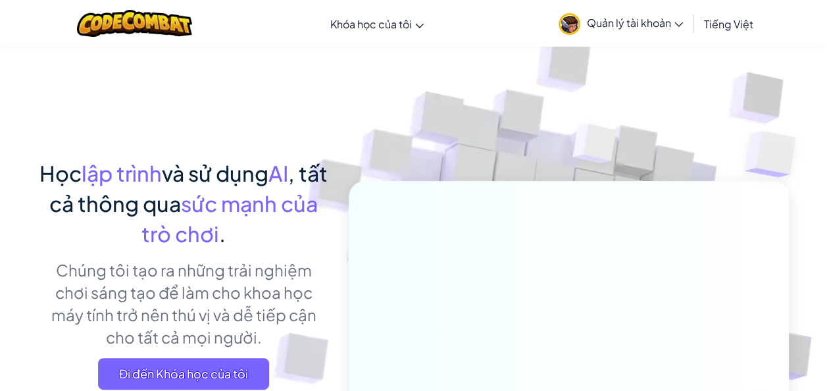
click at [645, 18] on span "Quản lý tài khoản" at bounding box center [635, 23] width 96 height 14
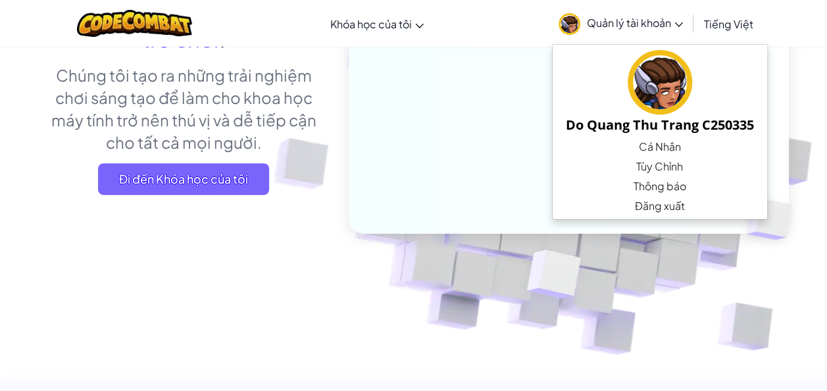
scroll to position [197, 0]
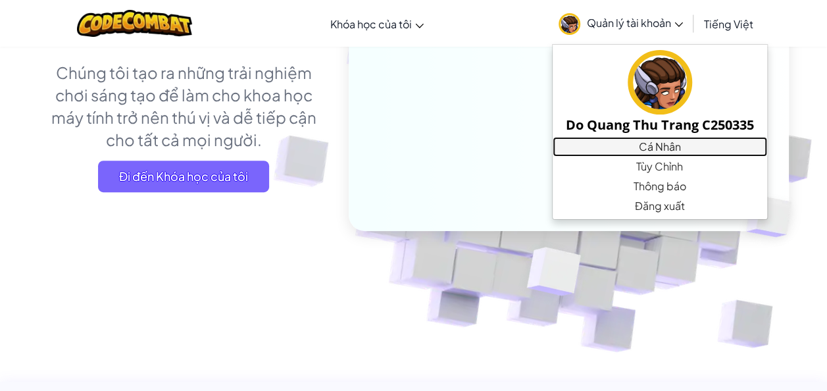
click at [710, 149] on link "Cá Nhân" at bounding box center [660, 147] width 214 height 20
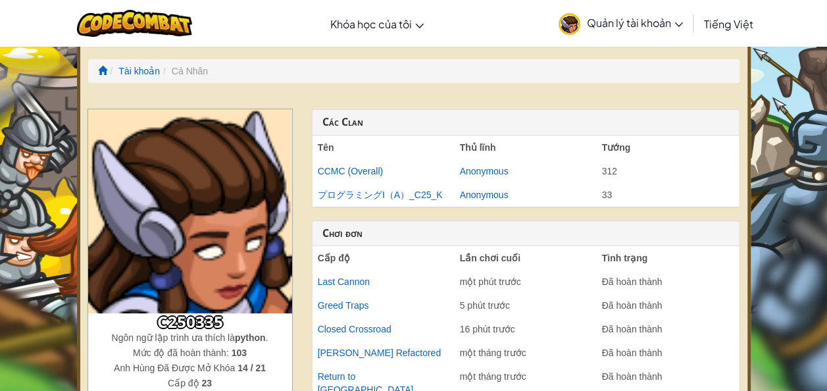
click at [647, 24] on span "Quản lý tài khoản" at bounding box center [635, 23] width 96 height 14
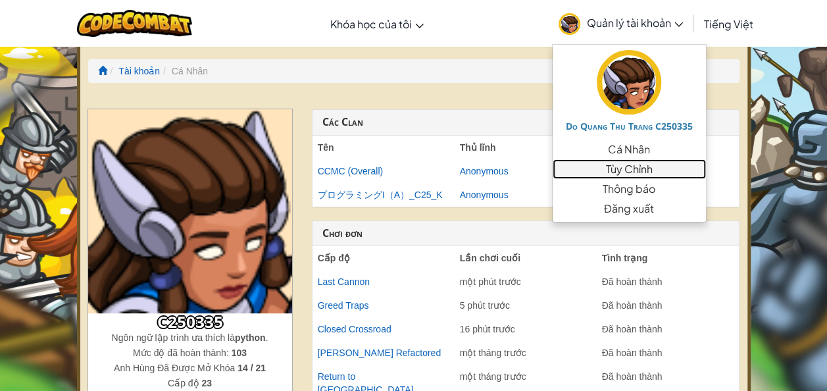
click at [654, 164] on link "Tùy Chỉnh" at bounding box center [629, 169] width 153 height 20
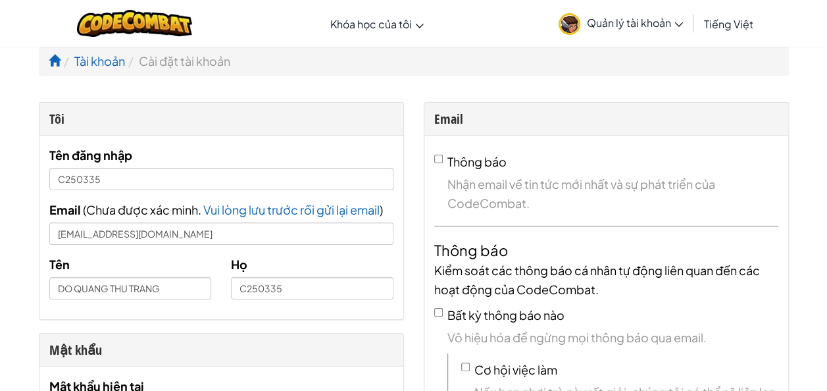
click at [630, 22] on span "Quản lý tài khoản" at bounding box center [635, 23] width 96 height 14
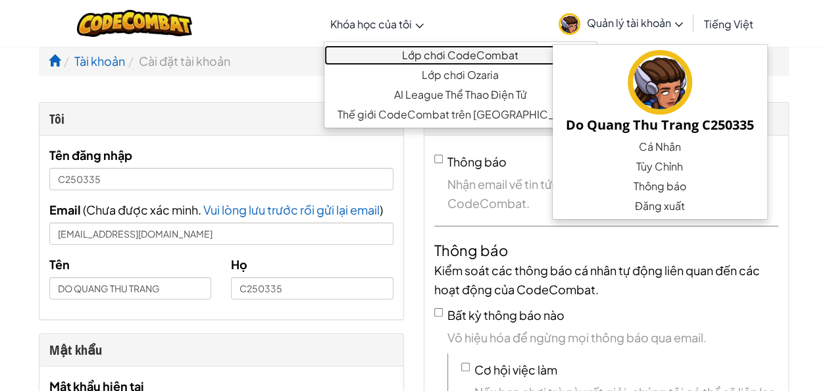
click at [378, 53] on link "Lớp chơi CodeCombat" at bounding box center [460, 55] width 272 height 20
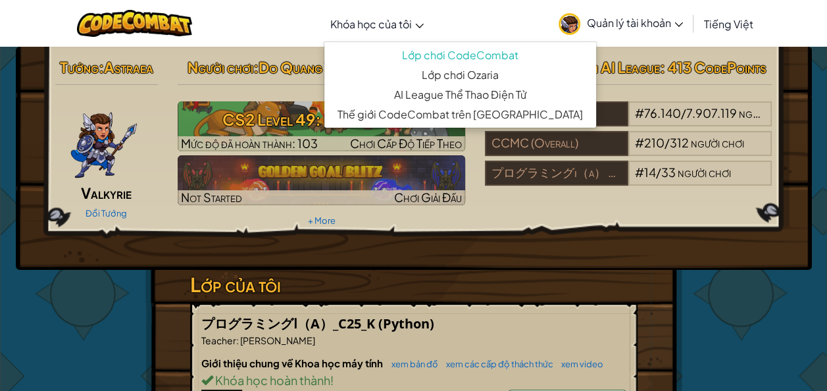
click at [424, 29] on link "Khóa học của tôi" at bounding box center [377, 24] width 107 height 36
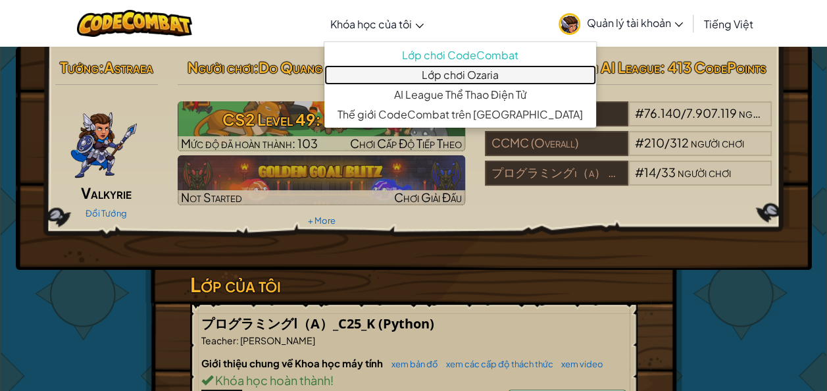
click at [424, 78] on link "Lớp chơi Ozaria" at bounding box center [460, 75] width 272 height 20
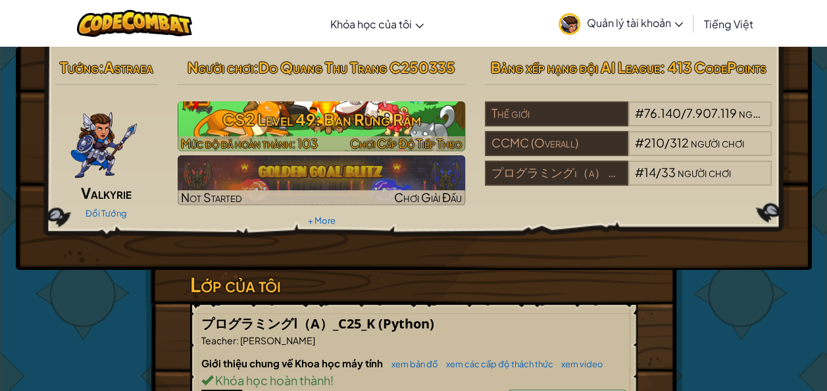
click at [361, 139] on span "Chơi Cấp Độ Tiếp Theo" at bounding box center [406, 143] width 112 height 15
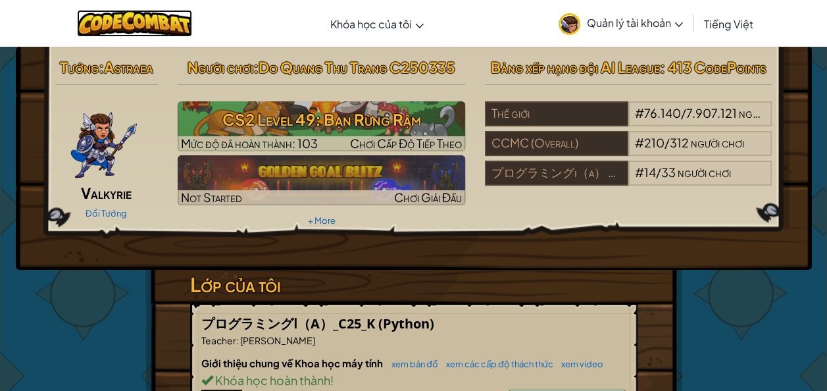
click at [159, 26] on img at bounding box center [134, 23] width 115 height 27
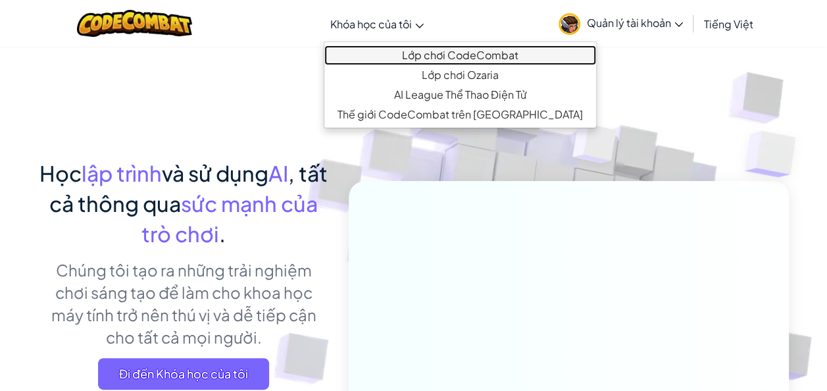
click at [413, 62] on link "Lớp chơi CodeCombat" at bounding box center [460, 55] width 272 height 20
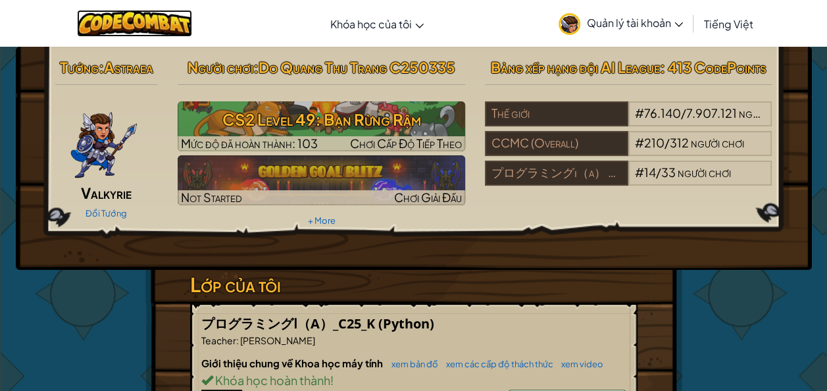
click at [126, 25] on img at bounding box center [134, 23] width 115 height 27
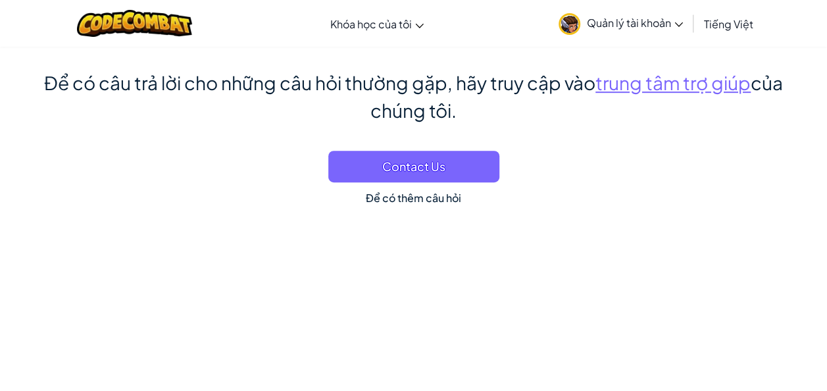
scroll to position [7762, 0]
click at [631, 12] on link "Quản lý tài khoản" at bounding box center [620, 23] width 137 height 41
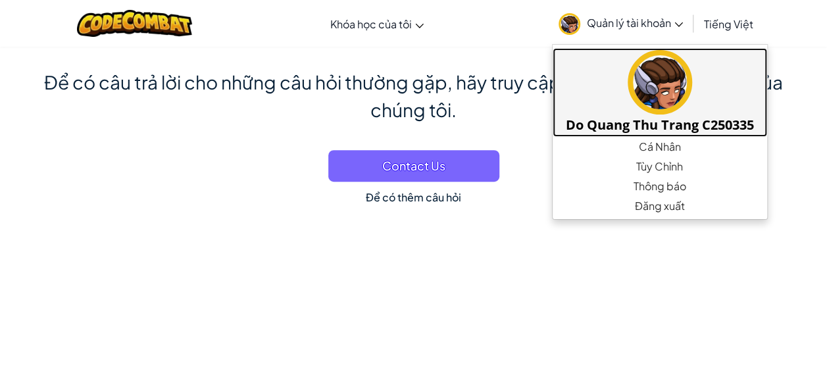
click at [658, 129] on h5 "Do Quang Thu Trang C250335" at bounding box center [660, 124] width 188 height 20
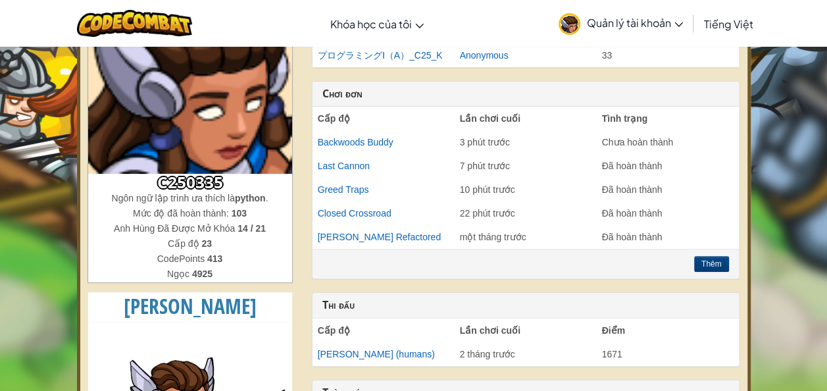
scroll to position [132, 0]
